Goal: Transaction & Acquisition: Purchase product/service

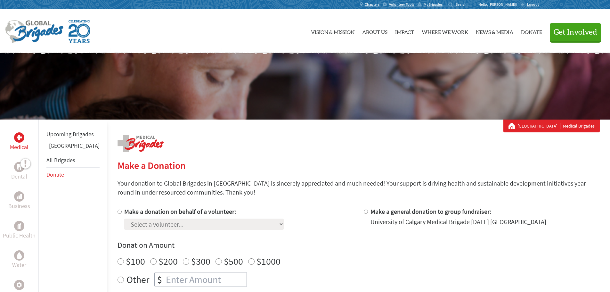
scroll to position [96, 0]
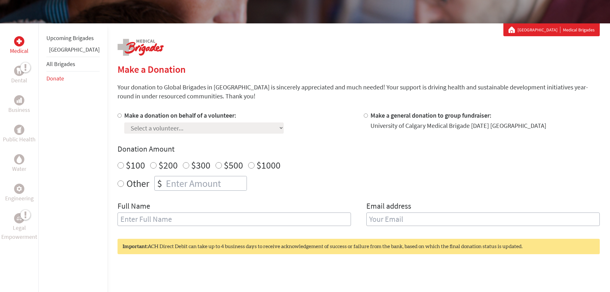
click at [118, 115] on div at bounding box center [121, 122] width 7 height 23
click at [118, 118] on input "Make a donation on behalf of a volunteer:" at bounding box center [120, 115] width 4 height 4
radio input "true"
click at [136, 130] on select "Select a volunteer... [PERSON_NAME] [PERSON_NAME] [PERSON_NAME] [PERSON_NAME] […" at bounding box center [203, 127] width 159 height 11
select select "C54CF176-A33D-11F0-9E6E-42010A400005"
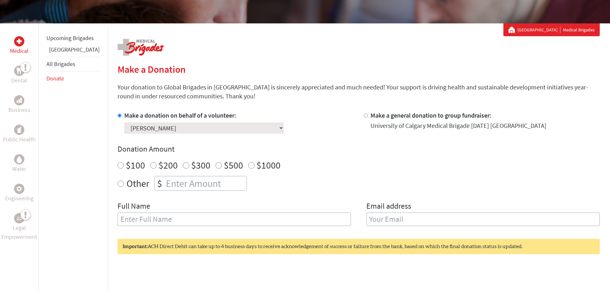
click at [124, 122] on select "Select a volunteer... [PERSON_NAME] [PERSON_NAME] [PERSON_NAME] [PERSON_NAME] […" at bounding box center [203, 127] width 159 height 11
click at [321, 124] on div "Make a donation on behalf of a volunteer: Select a volunteer... [PERSON_NAME] […" at bounding box center [236, 122] width 236 height 23
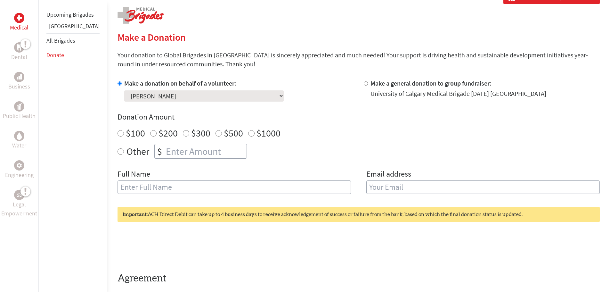
click at [118, 134] on input "$100" at bounding box center [121, 133] width 6 height 6
radio input "true"
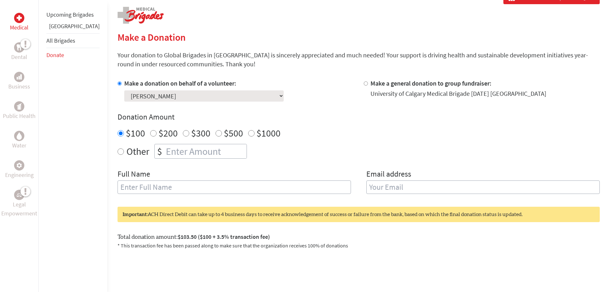
click at [167, 184] on input "text" at bounding box center [234, 186] width 233 height 13
type input "[PERSON_NAME]"
type input "[EMAIL_ADDRESS][DOMAIN_NAME]"
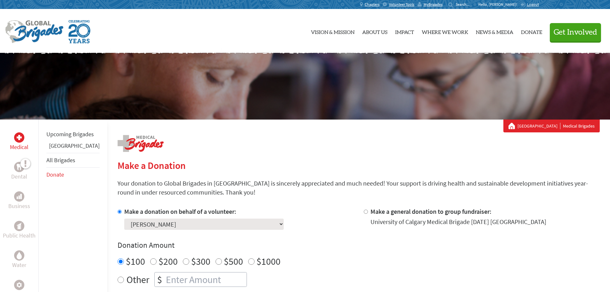
scroll to position [64, 0]
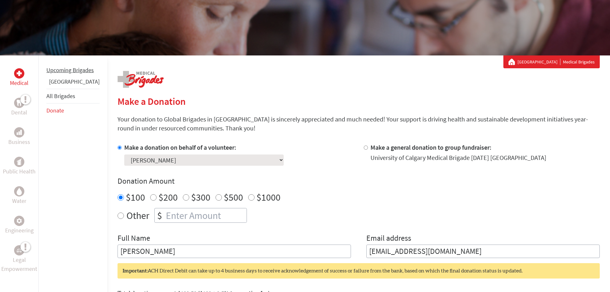
click at [64, 70] on link "Upcoming Brigades" at bounding box center [69, 69] width 47 height 7
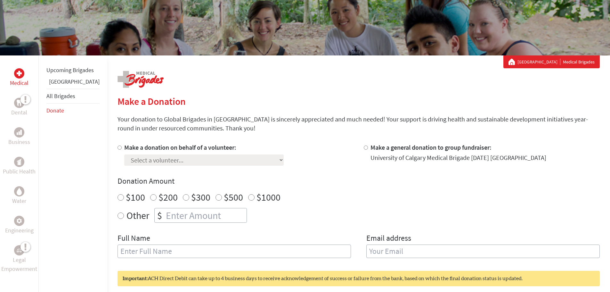
scroll to position [96, 0]
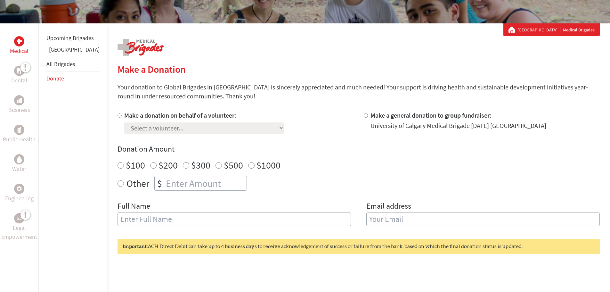
click at [118, 161] on div "$100" at bounding box center [132, 165] width 28 height 12
click at [118, 164] on input "$100" at bounding box center [121, 165] width 6 height 6
radio input "true"
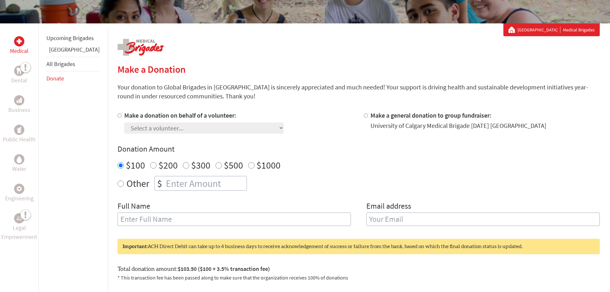
click at [124, 118] on label "Make a donation on behalf of a volunteer:" at bounding box center [180, 115] width 112 height 8
click at [122, 118] on input "Make a donation on behalf of a volunteer:" at bounding box center [120, 115] width 4 height 4
radio input "true"
click at [135, 128] on select "Select a volunteer... [PERSON_NAME] [PERSON_NAME] [PERSON_NAME] [PERSON_NAME] […" at bounding box center [203, 127] width 159 height 11
select select "C54CF176-A33D-11F0-9E6E-42010A400005"
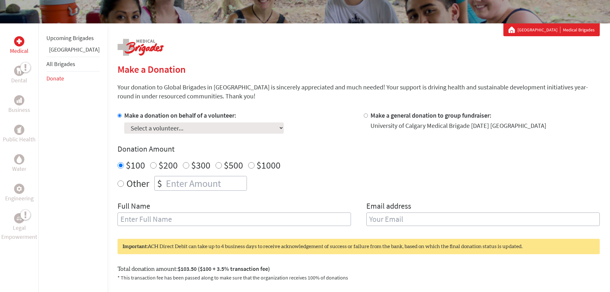
click at [124, 122] on select "Select a volunteer... [PERSON_NAME] [PERSON_NAME] [PERSON_NAME] [PERSON_NAME] […" at bounding box center [203, 127] width 159 height 11
click at [273, 131] on div "Make a donation on behalf of a volunteer: Select a volunteer... [PERSON_NAME] […" at bounding box center [236, 122] width 236 height 23
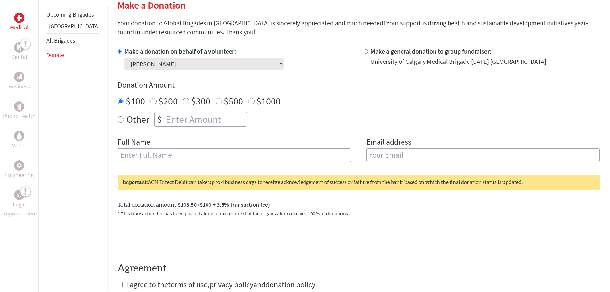
click at [151, 153] on input "text" at bounding box center [234, 154] width 233 height 13
type input "[PERSON_NAME]"
type input "[EMAIL_ADDRESS][DOMAIN_NAME]"
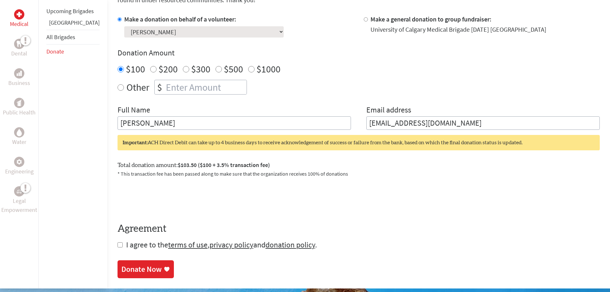
scroll to position [224, 0]
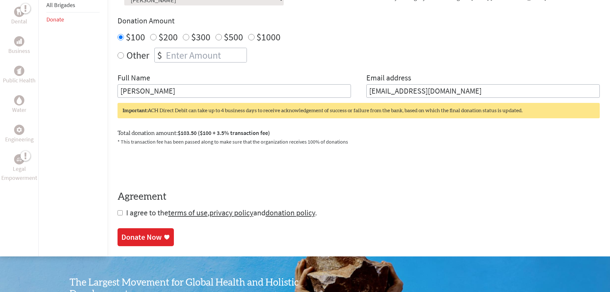
click at [118, 215] on input "checkbox" at bounding box center [120, 212] width 5 height 5
checkbox input "true"
click at [121, 239] on div "Donate Now" at bounding box center [141, 237] width 40 height 10
